Goal: Information Seeking & Learning: Learn about a topic

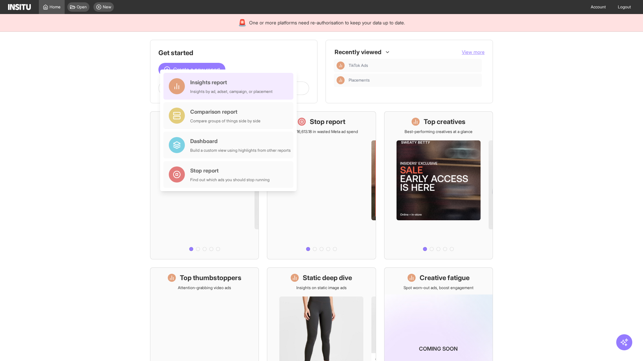
click at [230, 86] on div "Insights report Insights by ad, adset, campaign, or placement" at bounding box center [231, 86] width 82 height 16
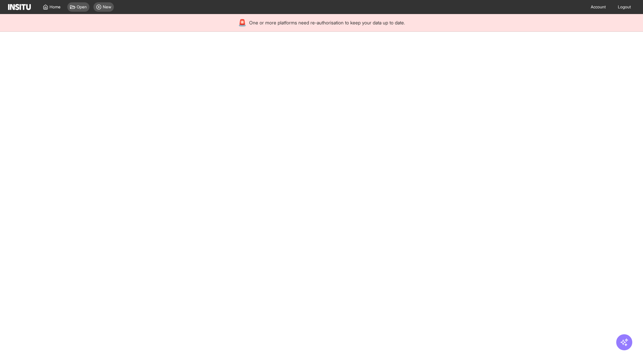
select select "**"
